Goal: Transaction & Acquisition: Purchase product/service

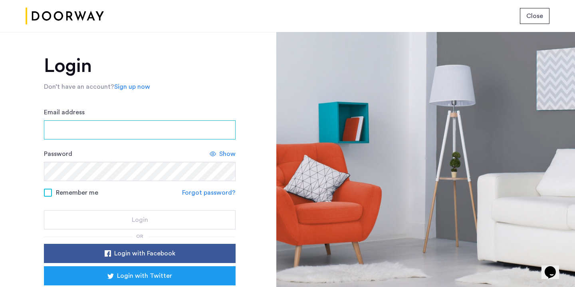
click at [152, 135] on input "Email address" at bounding box center [140, 129] width 192 height 19
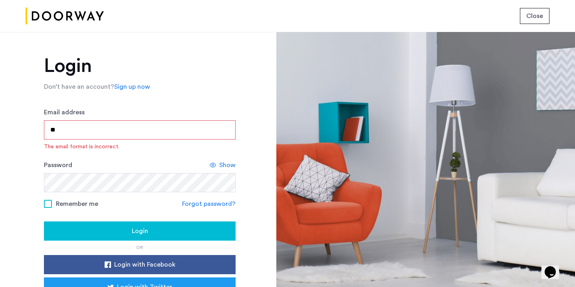
type input "**********"
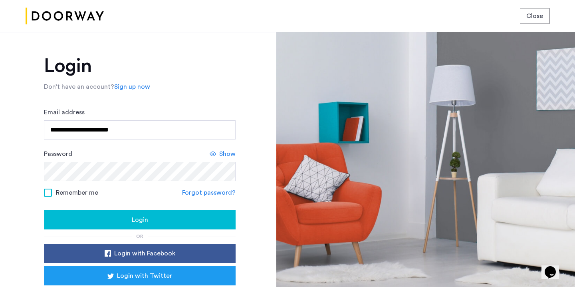
click at [137, 218] on span "Login" at bounding box center [140, 220] width 16 height 10
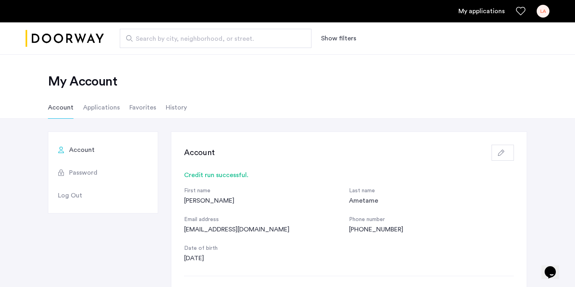
click at [64, 31] on img "Cazamio logo" at bounding box center [65, 39] width 78 height 30
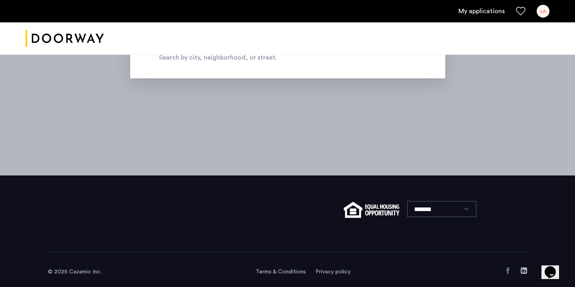
scroll to position [114, 0]
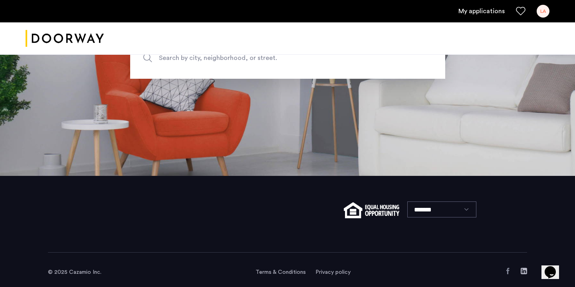
click at [315, 60] on span "Search by city, neighborhood, or street." at bounding box center [269, 58] width 220 height 11
click at [315, 60] on input "Search by city, neighborhood, or street." at bounding box center [287, 58] width 315 height 42
click at [227, 59] on input "*********" at bounding box center [287, 58] width 315 height 42
type input "**********"
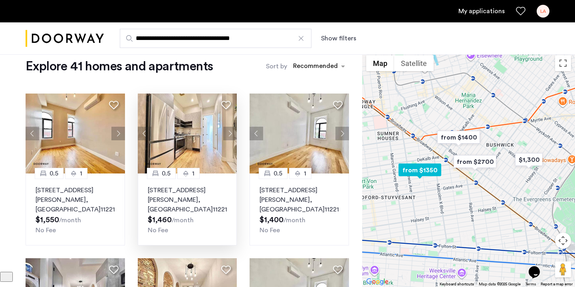
scroll to position [18, 0]
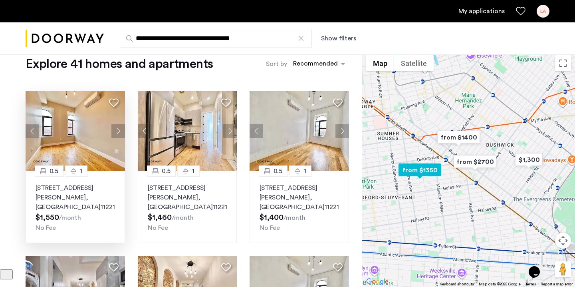
click at [119, 126] on button "Next apartment" at bounding box center [118, 131] width 14 height 14
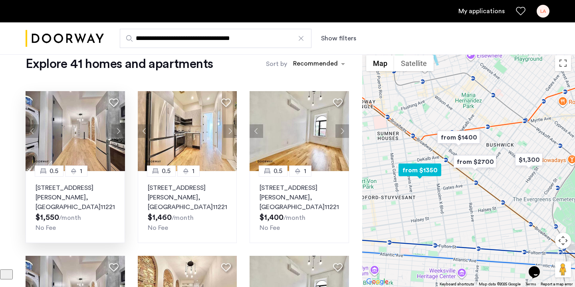
click at [119, 125] on button "Next apartment" at bounding box center [118, 131] width 14 height 14
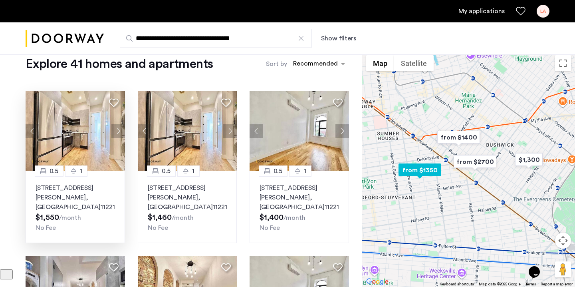
click at [120, 125] on button "Next apartment" at bounding box center [118, 131] width 14 height 14
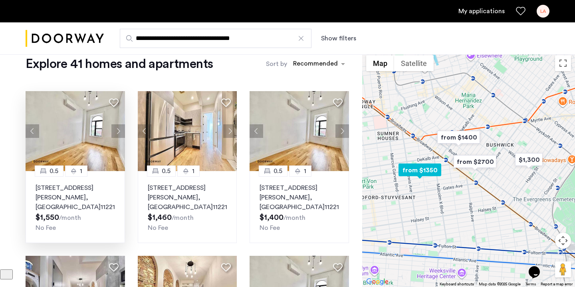
click at [120, 125] on button "Next apartment" at bounding box center [118, 131] width 14 height 14
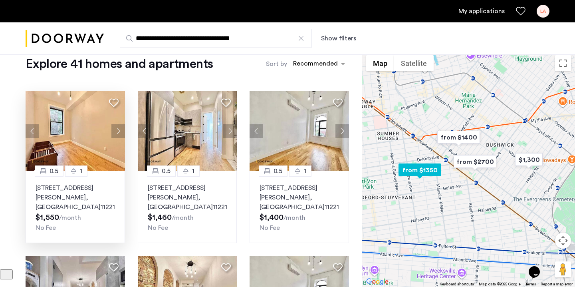
click at [120, 125] on button "Next apartment" at bounding box center [118, 131] width 14 height 14
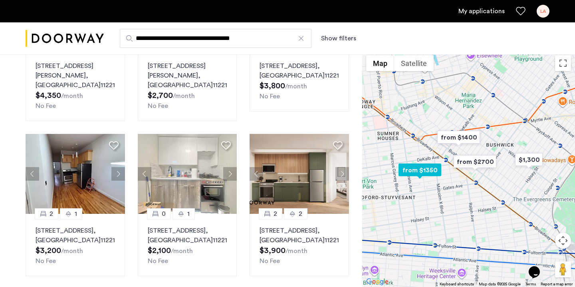
scroll to position [524, 0]
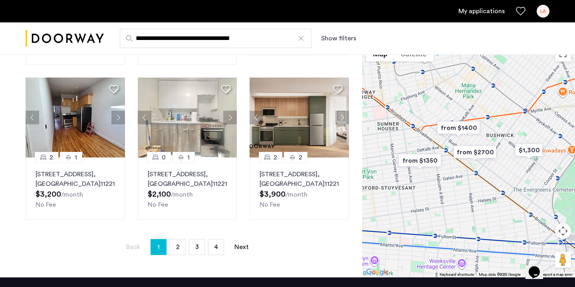
drag, startPoint x: 284, startPoint y: 40, endPoint x: 89, endPoint y: 32, distance: 194.9
click at [89, 33] on div "**********" at bounding box center [287, 38] width 575 height 32
type input "**********"
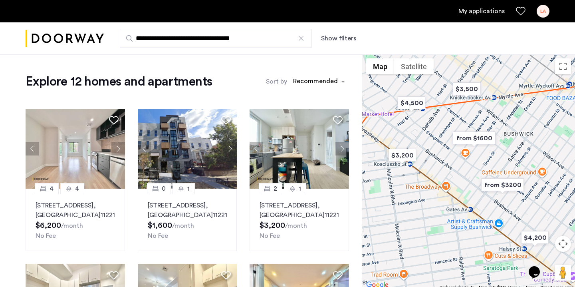
click at [482, 13] on link "My applications" at bounding box center [481, 11] width 46 height 10
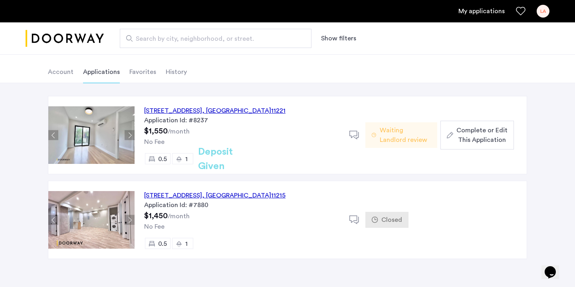
scroll to position [67, 0]
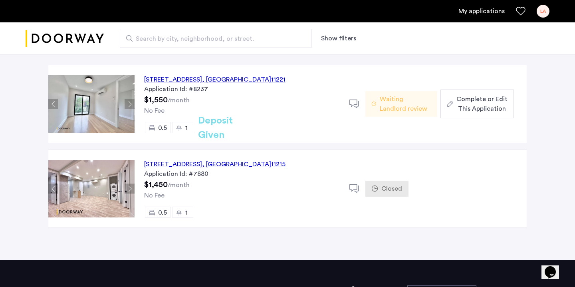
click at [245, 81] on div "48 Bleecker Street, Unit 3BTL, Brooklyn , NY 11221" at bounding box center [214, 80] width 141 height 10
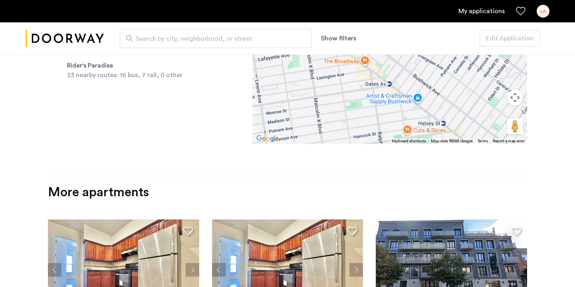
scroll to position [695, 0]
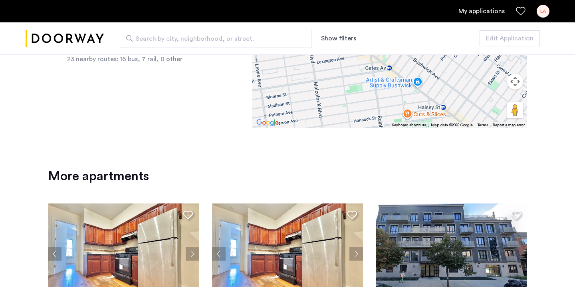
click at [540, 13] on div "LA" at bounding box center [542, 11] width 13 height 13
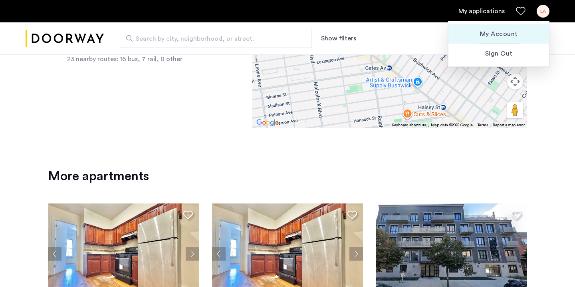
click at [524, 27] on button "My Account" at bounding box center [498, 33] width 101 height 19
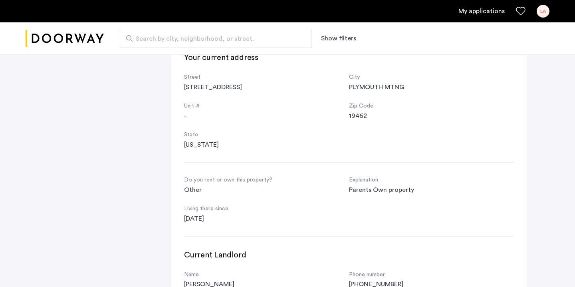
scroll to position [396, 0]
